Goal: Transaction & Acquisition: Book appointment/travel/reservation

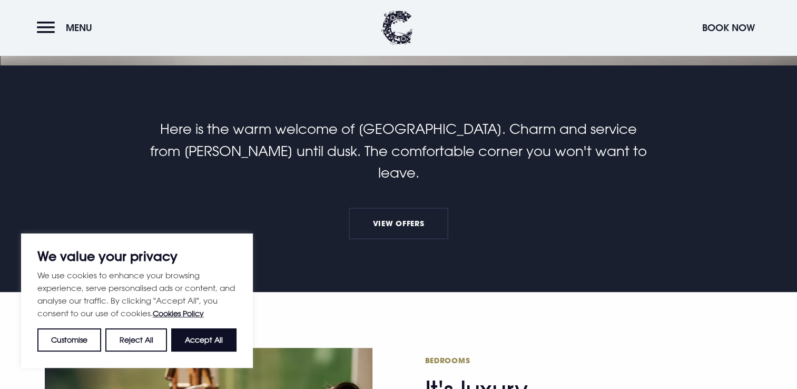
scroll to position [340, 0]
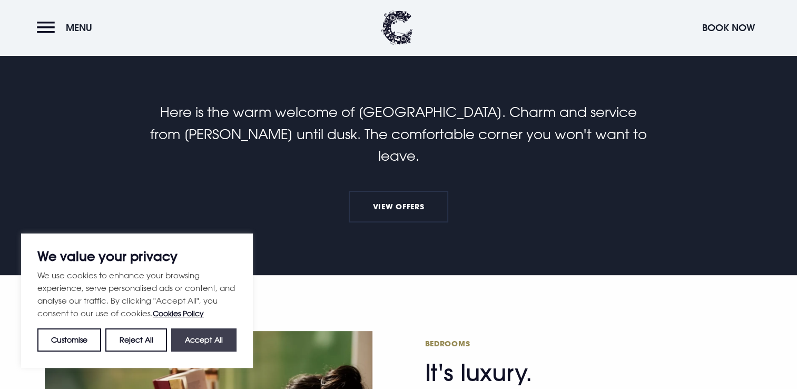
click at [203, 348] on button "Accept All" at bounding box center [203, 339] width 65 height 23
checkbox input "true"
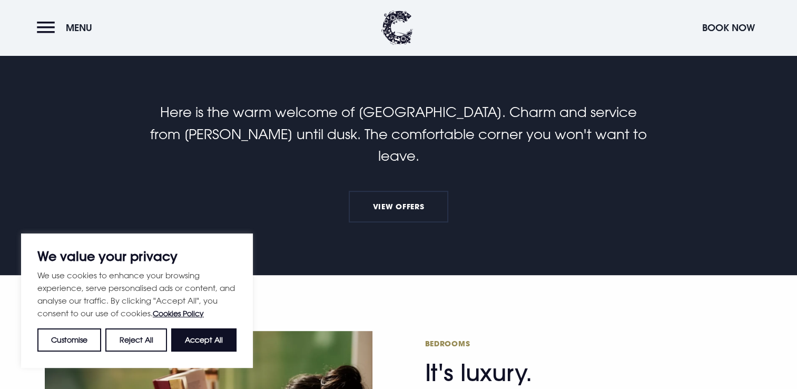
checkbox input "true"
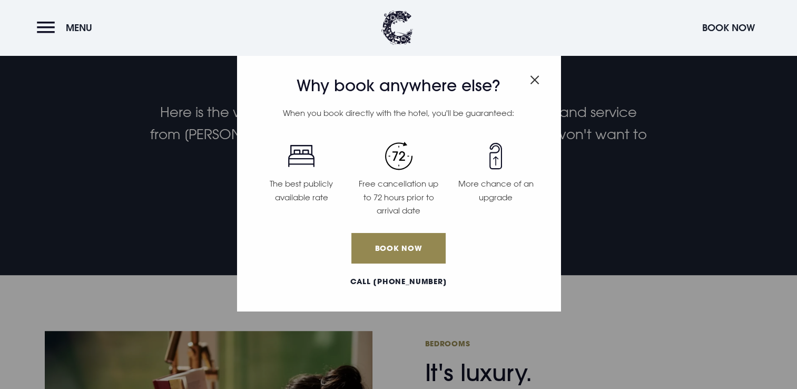
click at [533, 81] on img "Close modal" at bounding box center [534, 79] width 9 height 9
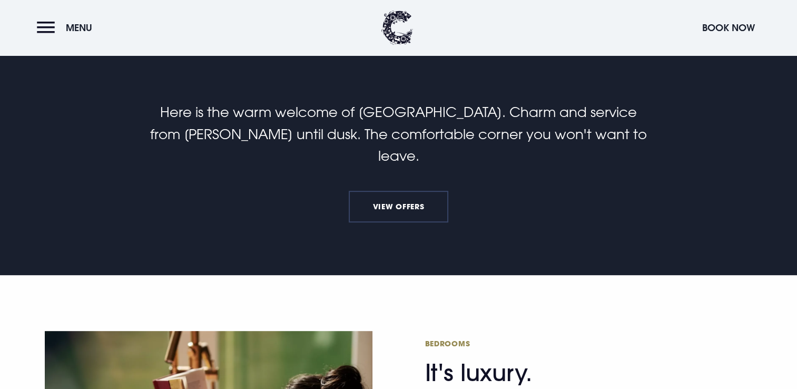
click at [394, 191] on link "View Offers" at bounding box center [398, 207] width 99 height 32
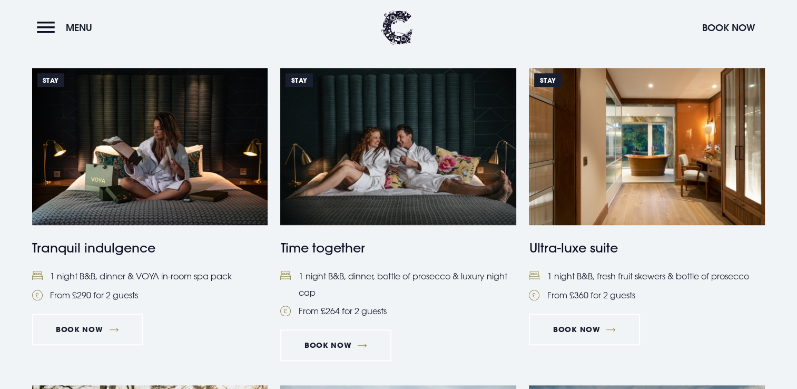
scroll to position [764, 0]
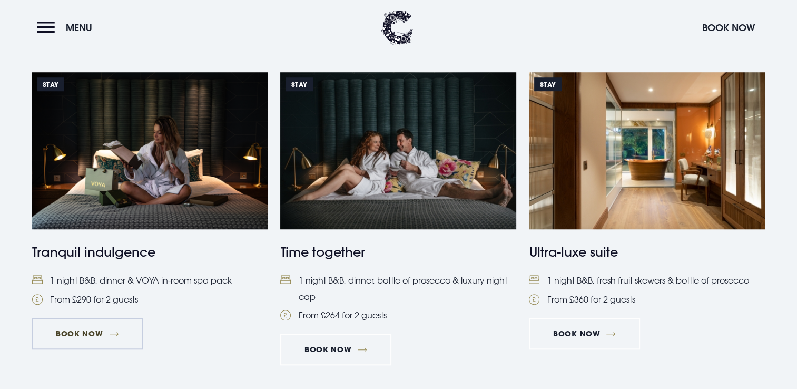
click at [117, 333] on link "Book Now" at bounding box center [87, 333] width 111 height 32
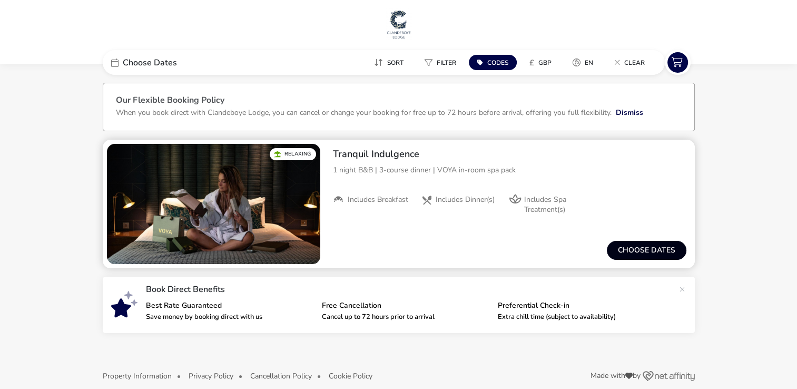
click at [623, 247] on button "Choose dates" at bounding box center [647, 250] width 80 height 19
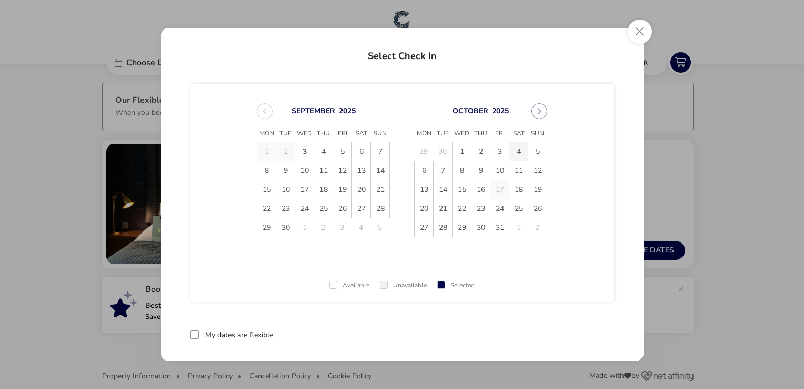
click at [510, 149] on span "4" at bounding box center [519, 151] width 18 height 18
click at [535, 150] on span "5" at bounding box center [538, 151] width 18 height 18
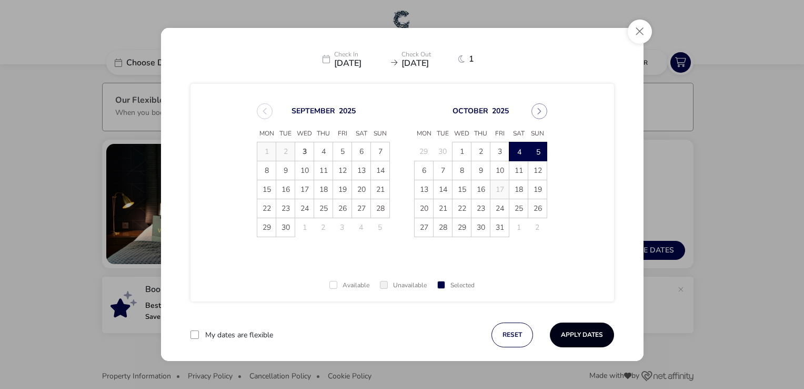
click at [583, 327] on button "Apply Dates" at bounding box center [582, 334] width 64 height 25
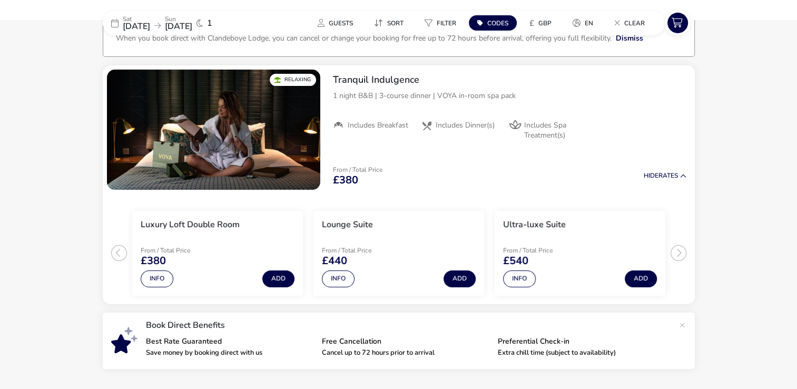
scroll to position [85, 0]
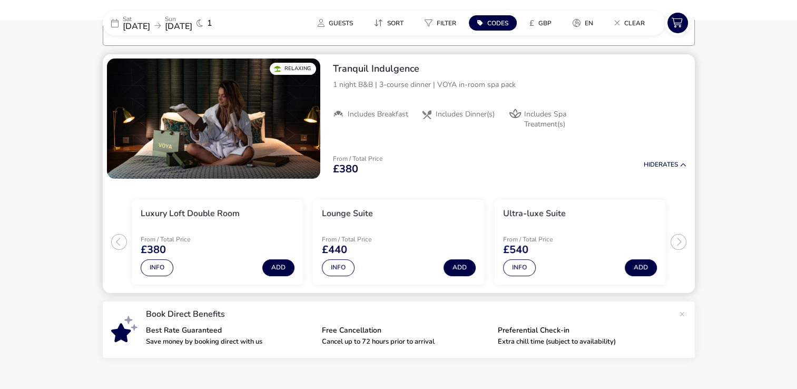
click at [532, 121] on span "Includes Spa Treatment(s)" at bounding box center [556, 119] width 65 height 19
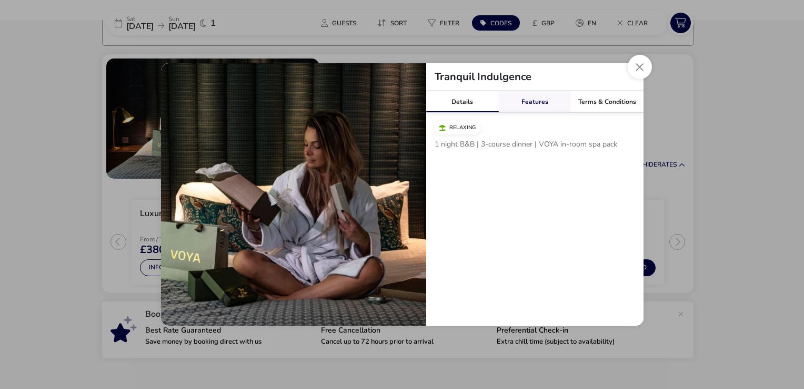
click at [533, 102] on link "Features" at bounding box center [535, 101] width 73 height 21
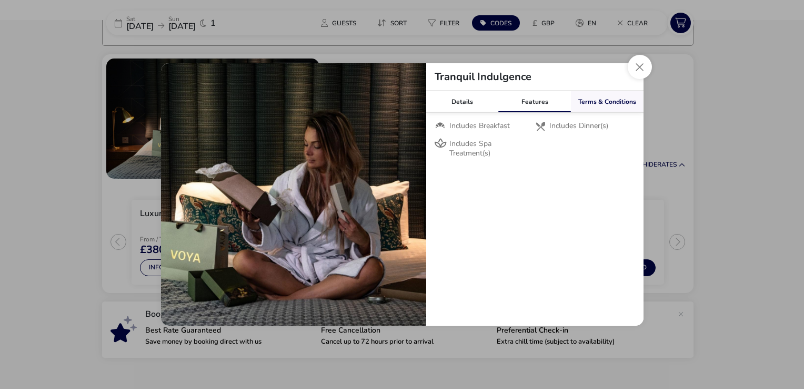
click at [610, 100] on link "Terms & Conditions" at bounding box center [607, 101] width 73 height 21
click at [551, 104] on link "Features" at bounding box center [535, 101] width 73 height 21
click at [610, 98] on link "Terms & Conditions" at bounding box center [607, 101] width 73 height 21
click at [542, 102] on link "Features" at bounding box center [535, 101] width 73 height 21
click at [474, 105] on link "Details" at bounding box center [462, 101] width 73 height 21
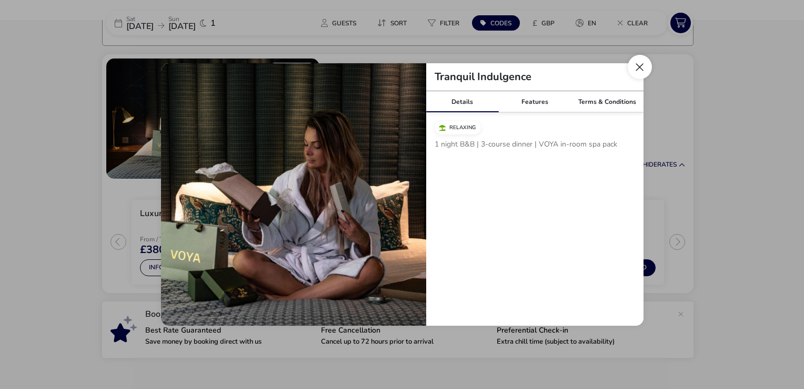
click at [638, 72] on button "Close modal" at bounding box center [640, 67] width 24 height 24
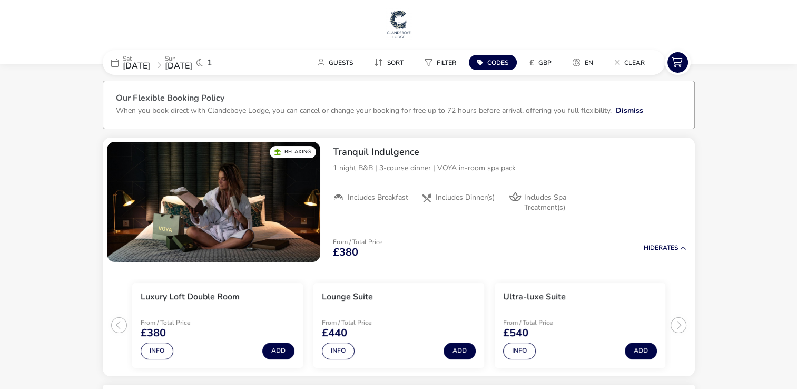
scroll to position [0, 0]
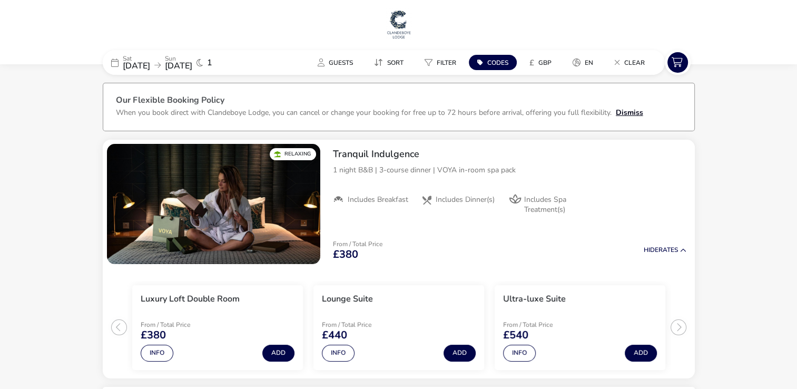
click at [628, 112] on button "Dismiss" at bounding box center [628, 112] width 27 height 11
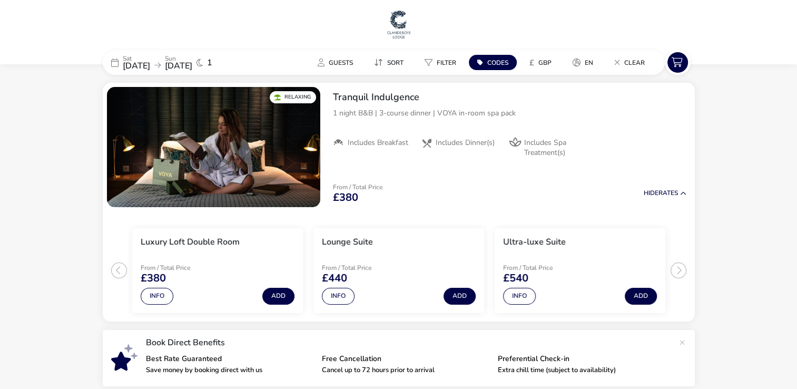
click at [400, 24] on img at bounding box center [398, 24] width 26 height 32
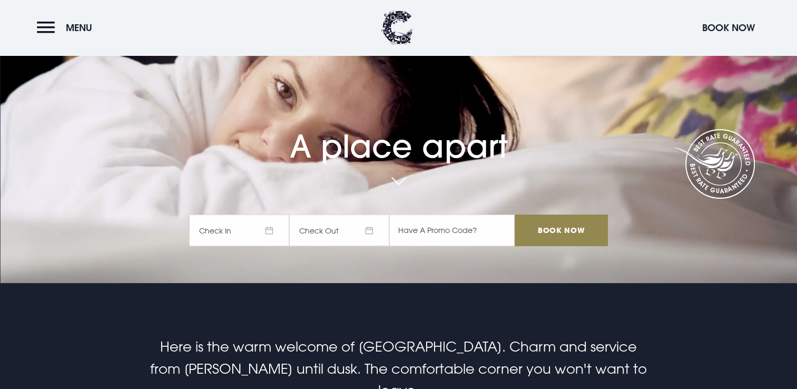
scroll to position [147, 0]
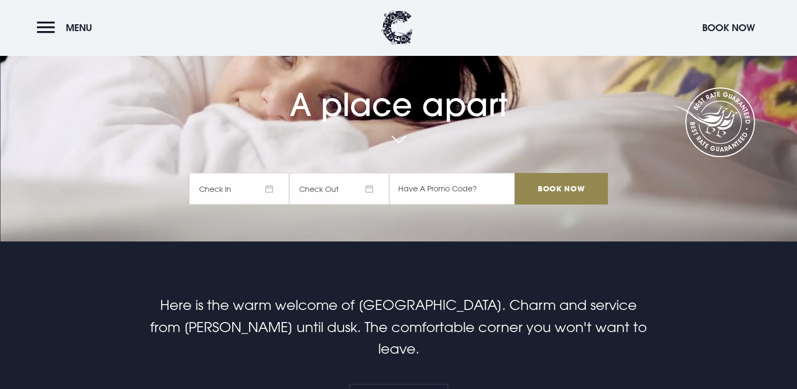
click at [259, 191] on span "Check In" at bounding box center [239, 189] width 100 height 32
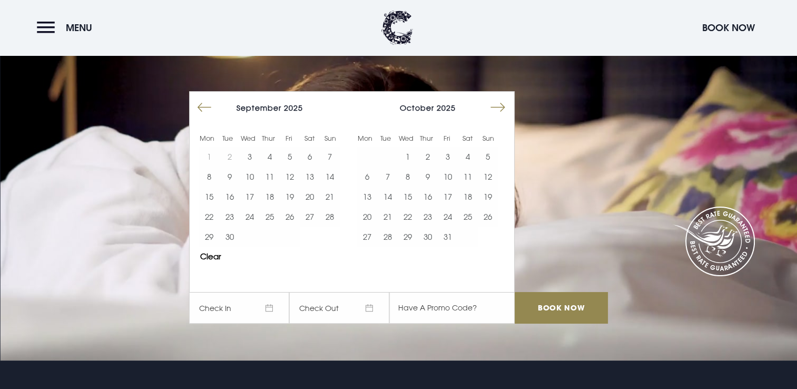
scroll to position [0, 0]
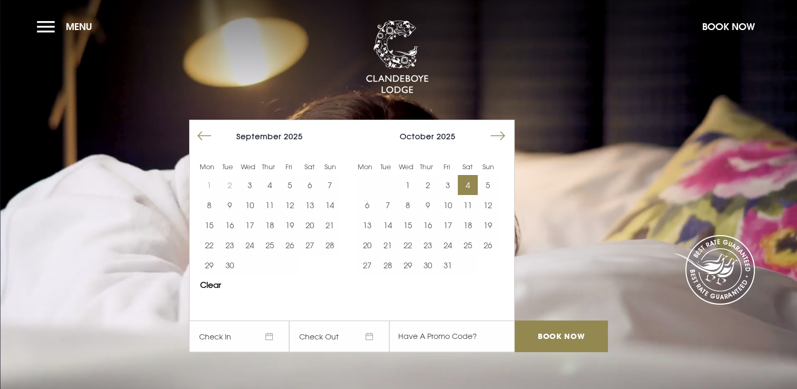
click at [471, 183] on button "4" at bounding box center [468, 185] width 20 height 20
click at [488, 185] on button "5" at bounding box center [488, 185] width 20 height 20
click at [552, 343] on input "Book Now" at bounding box center [560, 336] width 93 height 32
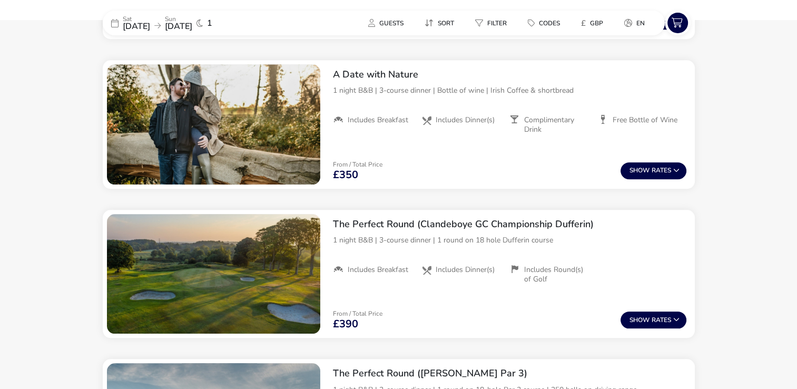
scroll to position [908, 0]
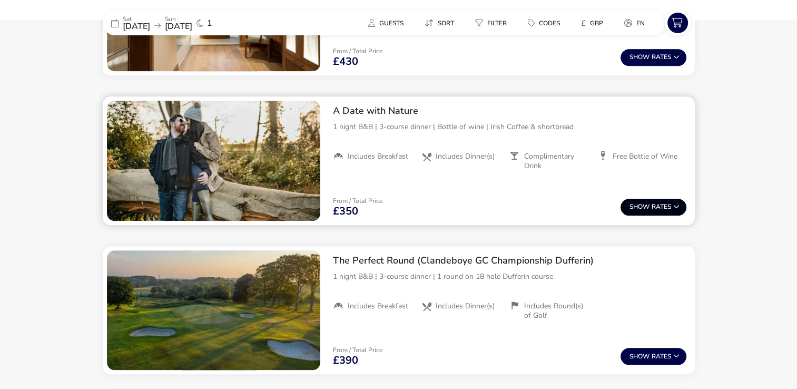
click at [673, 205] on icon at bounding box center [676, 206] width 6 height 6
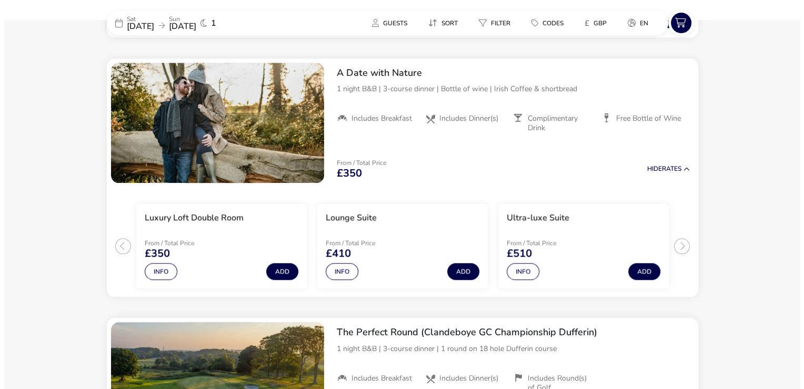
scroll to position [952, 0]
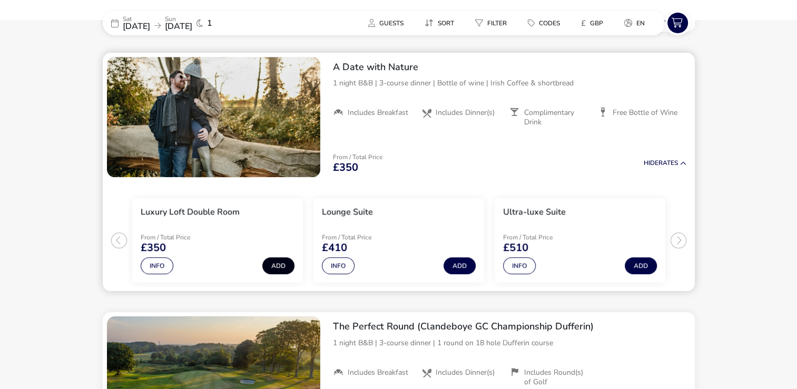
click at [275, 263] on button "Add" at bounding box center [278, 265] width 32 height 17
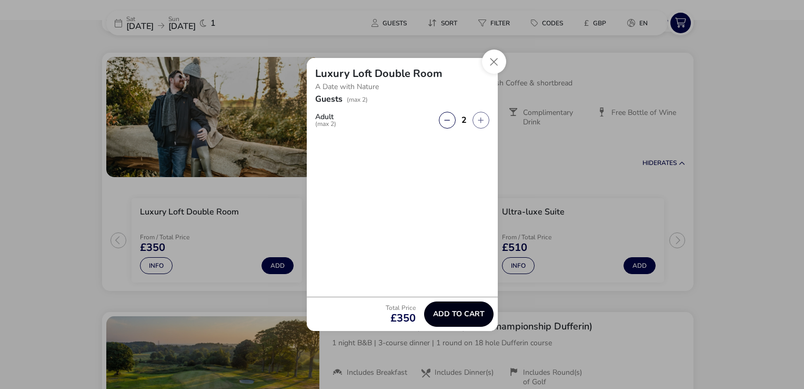
click at [450, 320] on button "Add to cart" at bounding box center [458, 313] width 69 height 25
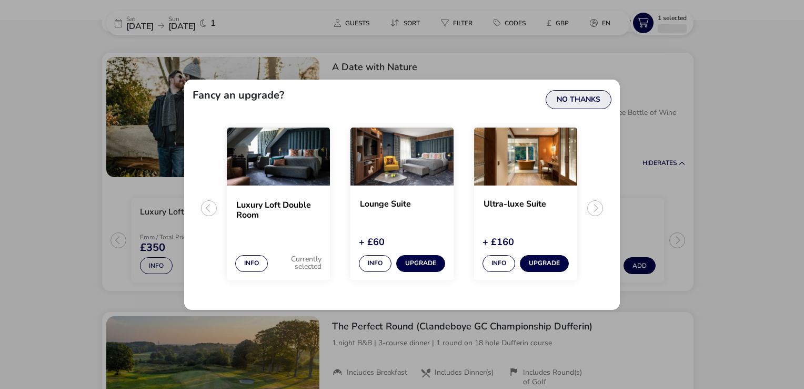
click at [570, 102] on button "No Thanks" at bounding box center [579, 99] width 66 height 19
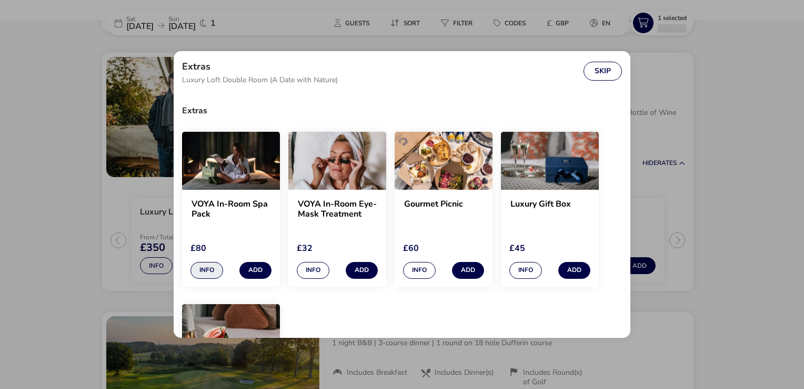
click at [208, 273] on button "Info" at bounding box center [207, 270] width 33 height 17
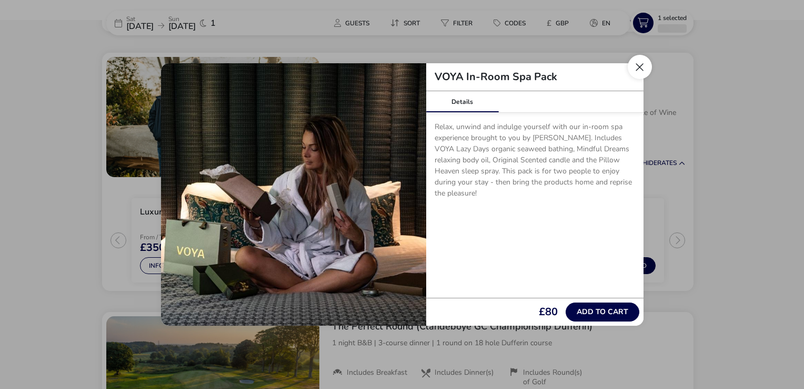
click at [640, 67] on button "Close" at bounding box center [640, 67] width 24 height 24
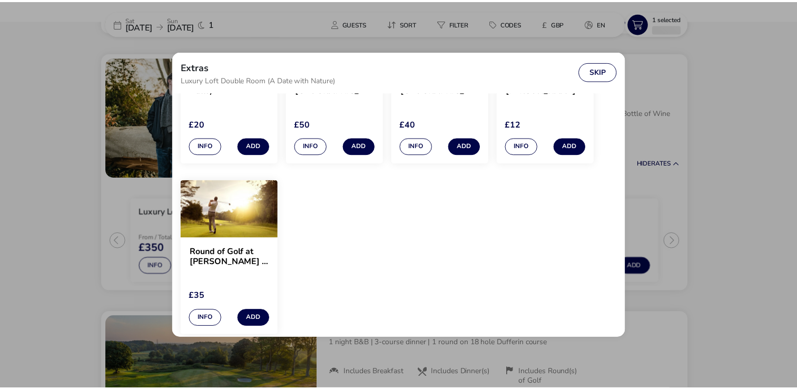
scroll to position [1074, 0]
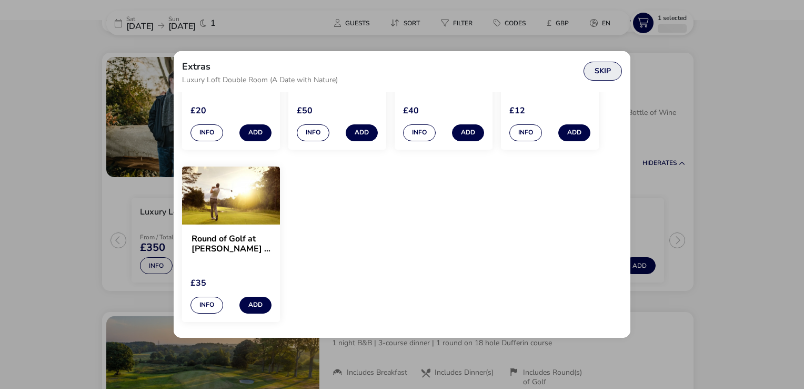
click at [596, 71] on button "Skip" at bounding box center [603, 71] width 38 height 19
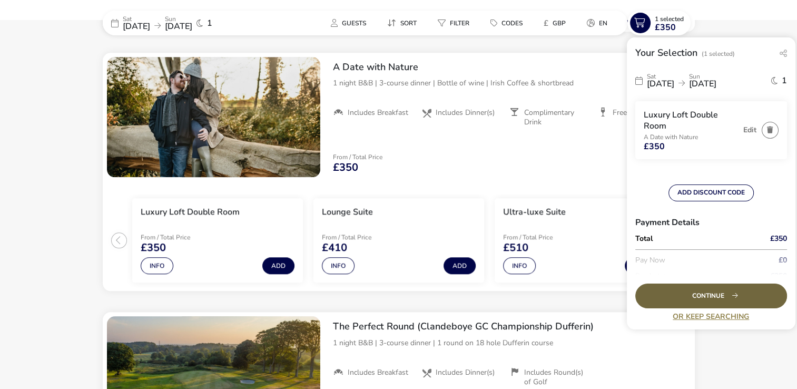
click at [675, 289] on div "Continue" at bounding box center [711, 295] width 152 height 25
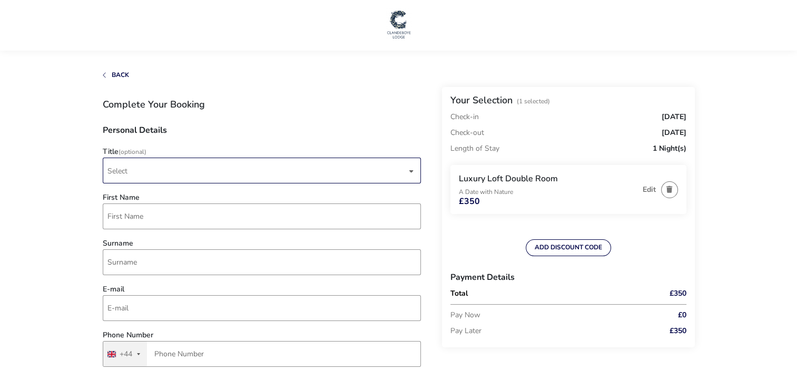
click at [360, 175] on span "Select" at bounding box center [256, 170] width 299 height 25
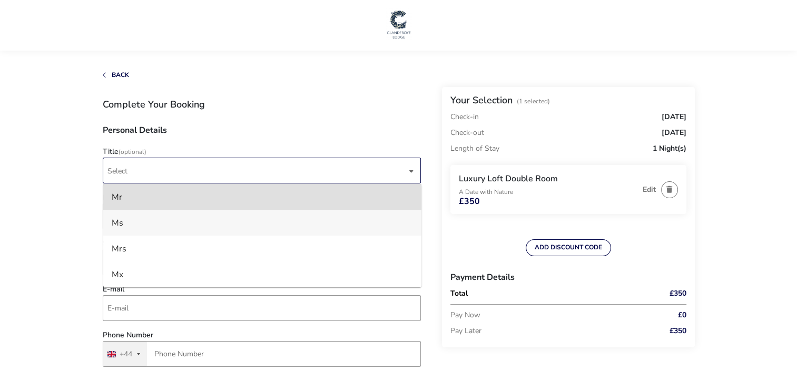
click at [152, 226] on li "Ms" at bounding box center [262, 223] width 318 height 26
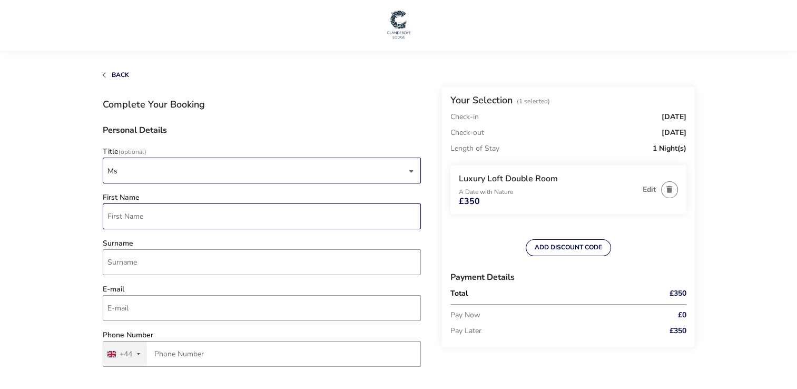
click at [150, 224] on input "First Name" at bounding box center [262, 216] width 318 height 26
type input "Jessica"
type input "McDonnell"
type input "jessicamcdonnellgarcia@hotmail.com"
type input "863 451 119"
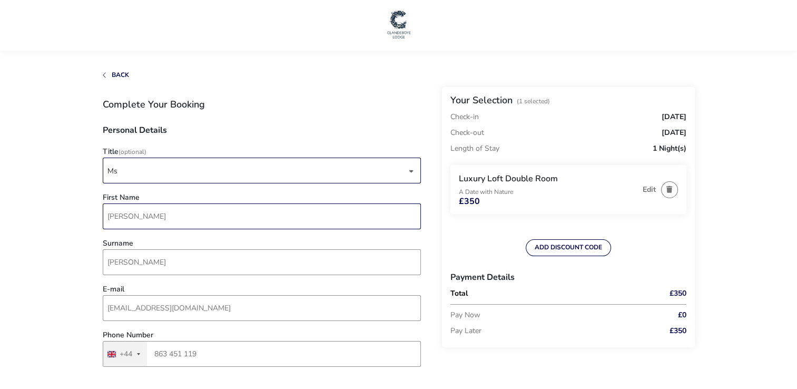
type input ", Platin Road"
type input "Drogheda"
type input "A92NPW2"
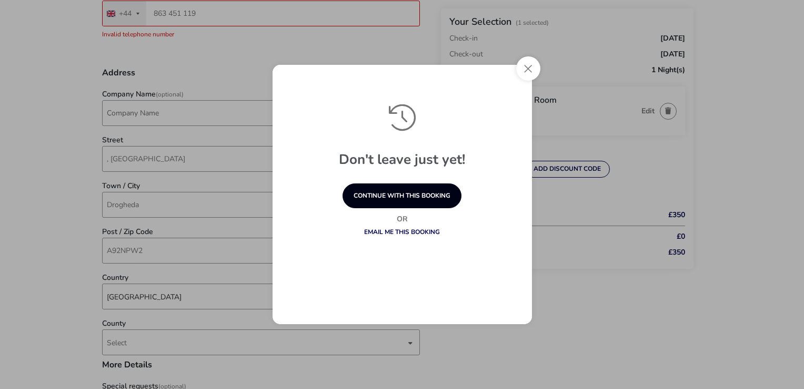
click at [429, 206] on button "continue with this booking" at bounding box center [402, 195] width 119 height 25
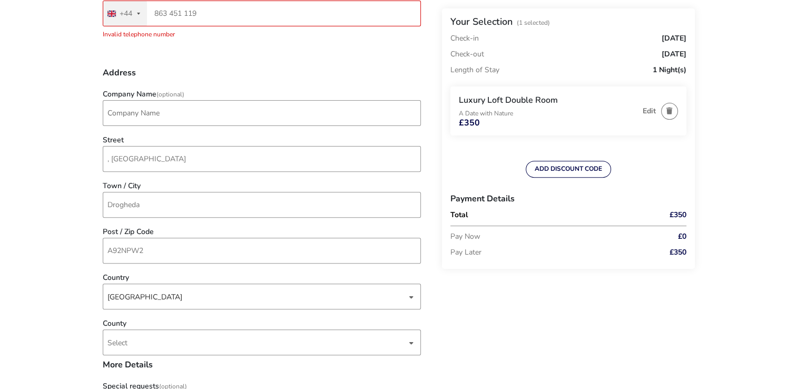
click at [134, 21] on button "United Kingdom +44 +44" at bounding box center [125, 13] width 44 height 25
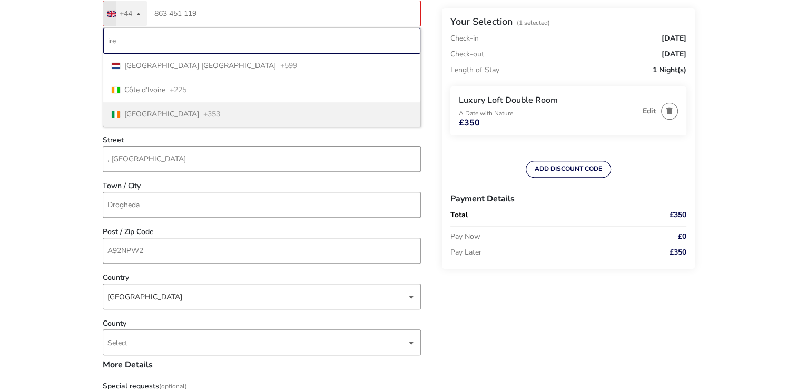
type input "ire"
click at [145, 118] on span "Ireland" at bounding box center [161, 114] width 75 height 7
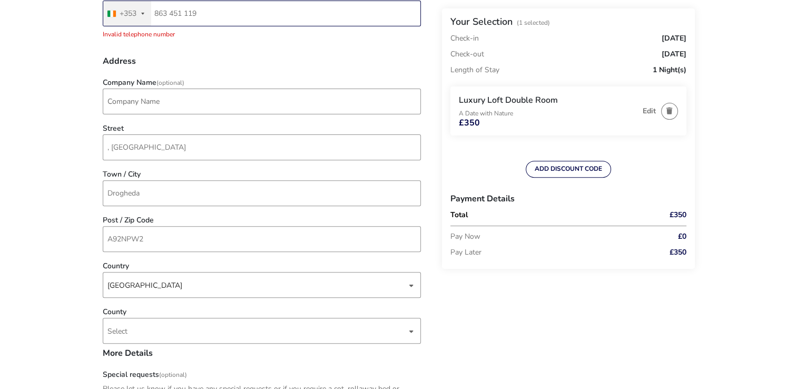
type input "86 345 1119"
click at [175, 101] on input "Company Name (Optional)" at bounding box center [262, 101] width 318 height 26
click at [583, 317] on div "Back Your Selection (1 Selected) Check-in Saturday, 04 Oct 2025 Check-out Sunda…" at bounding box center [399, 345] width 592 height 1229
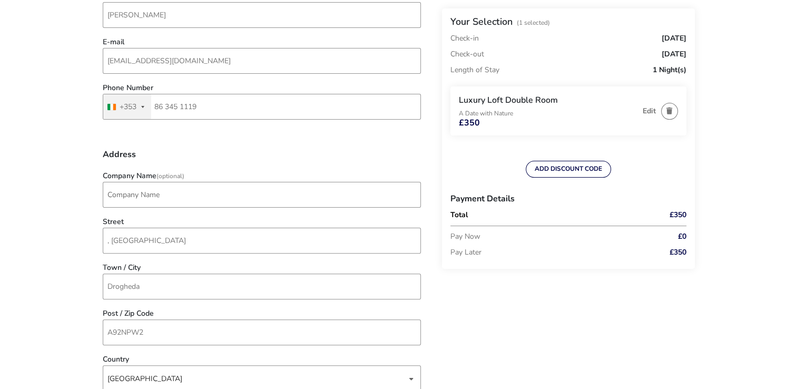
scroll to position [249, 0]
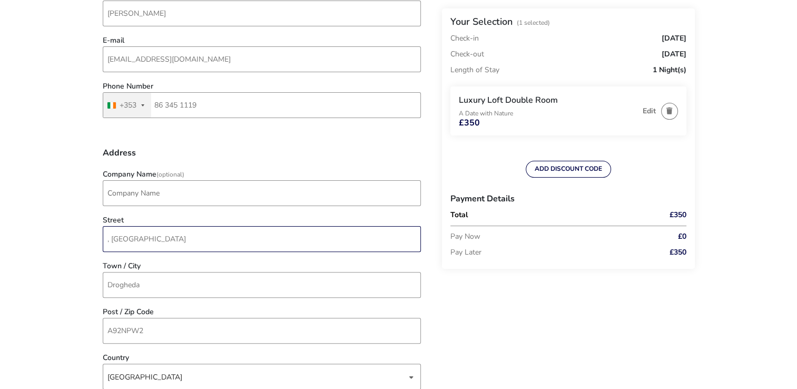
click at [162, 252] on input ", Platin Road" at bounding box center [262, 239] width 318 height 26
drag, startPoint x: 163, startPoint y: 243, endPoint x: 88, endPoint y: 239, distance: 74.3
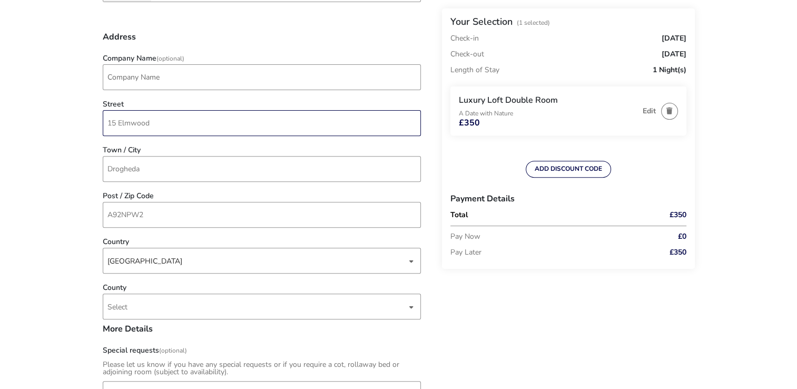
scroll to position [377, 0]
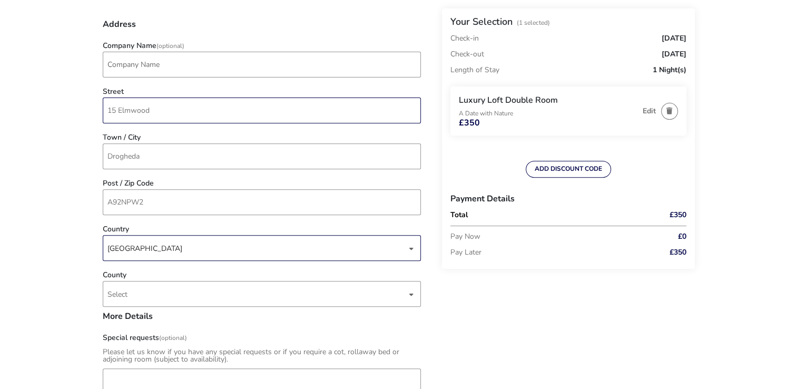
type input "15 Elmwood"
click at [394, 256] on div "United Kingdom" at bounding box center [256, 248] width 299 height 26
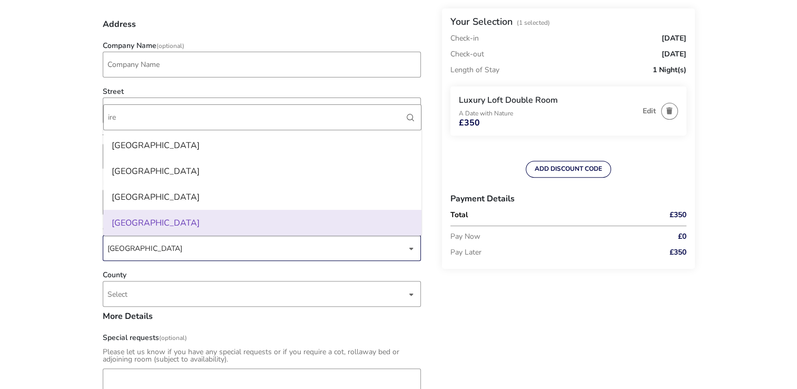
scroll to position [0, 0]
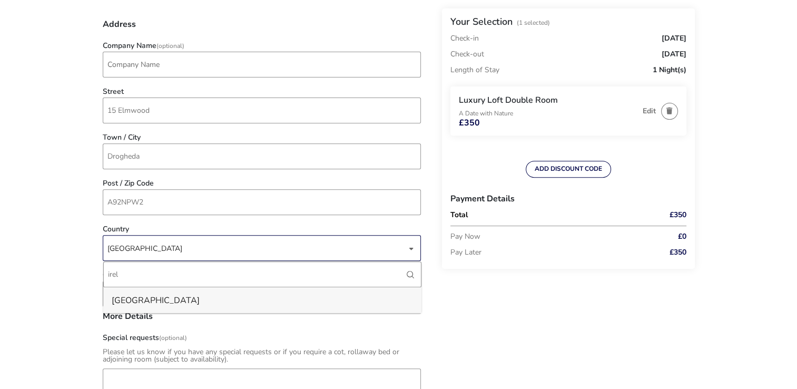
type input "irel"
click at [205, 306] on li "Ireland" at bounding box center [262, 300] width 318 height 26
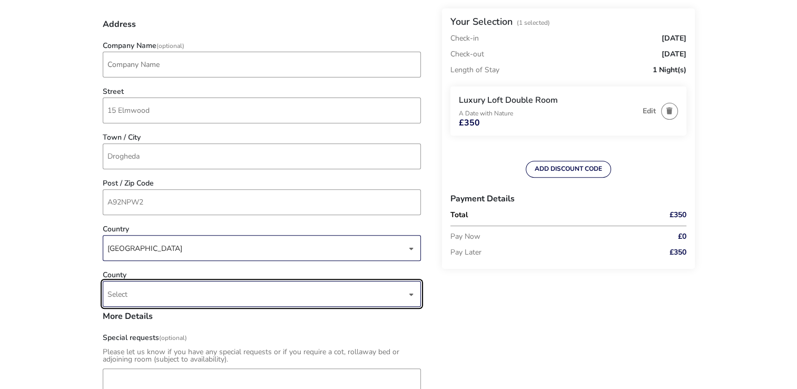
click at [201, 304] on span "Select" at bounding box center [256, 293] width 299 height 25
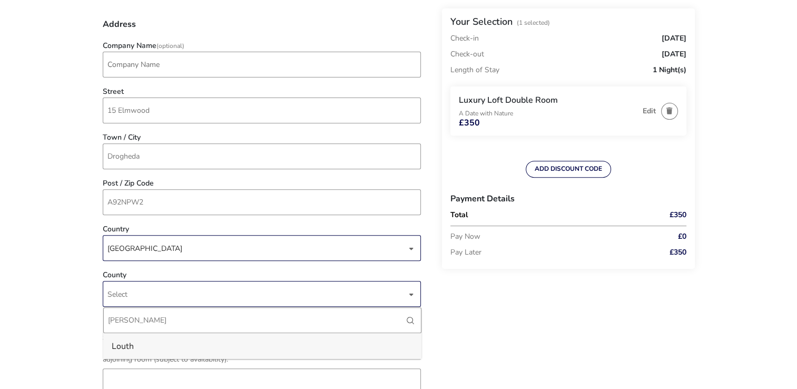
type input "lou"
click at [132, 341] on li "Louth" at bounding box center [262, 346] width 318 height 26
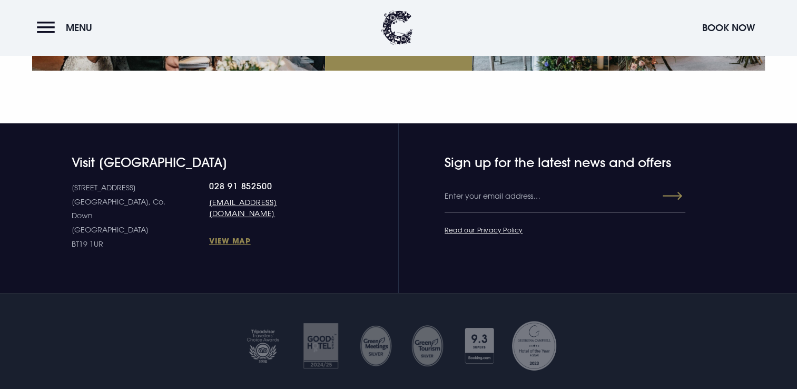
scroll to position [3970, 0]
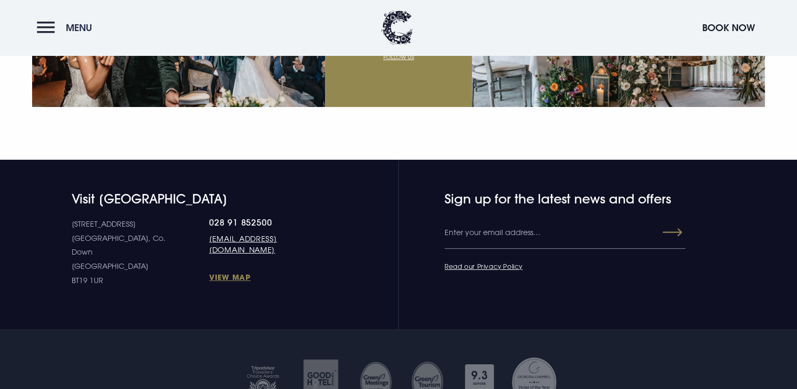
click at [41, 28] on button "Menu" at bounding box center [67, 27] width 61 height 23
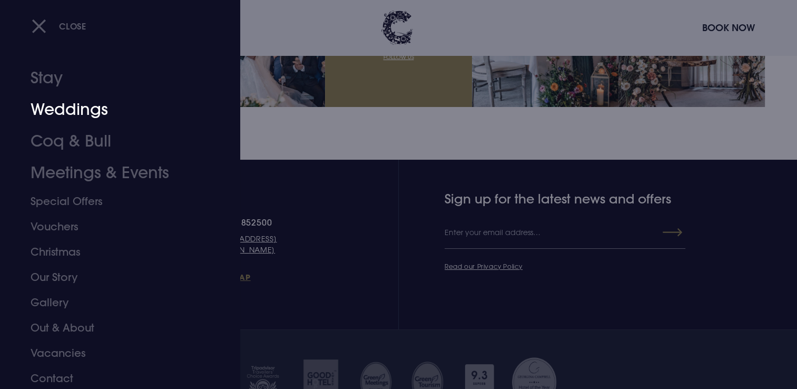
scroll to position [7, 0]
click at [54, 293] on link "Gallery" at bounding box center [114, 300] width 166 height 25
